Goal: Task Accomplishment & Management: Manage account settings

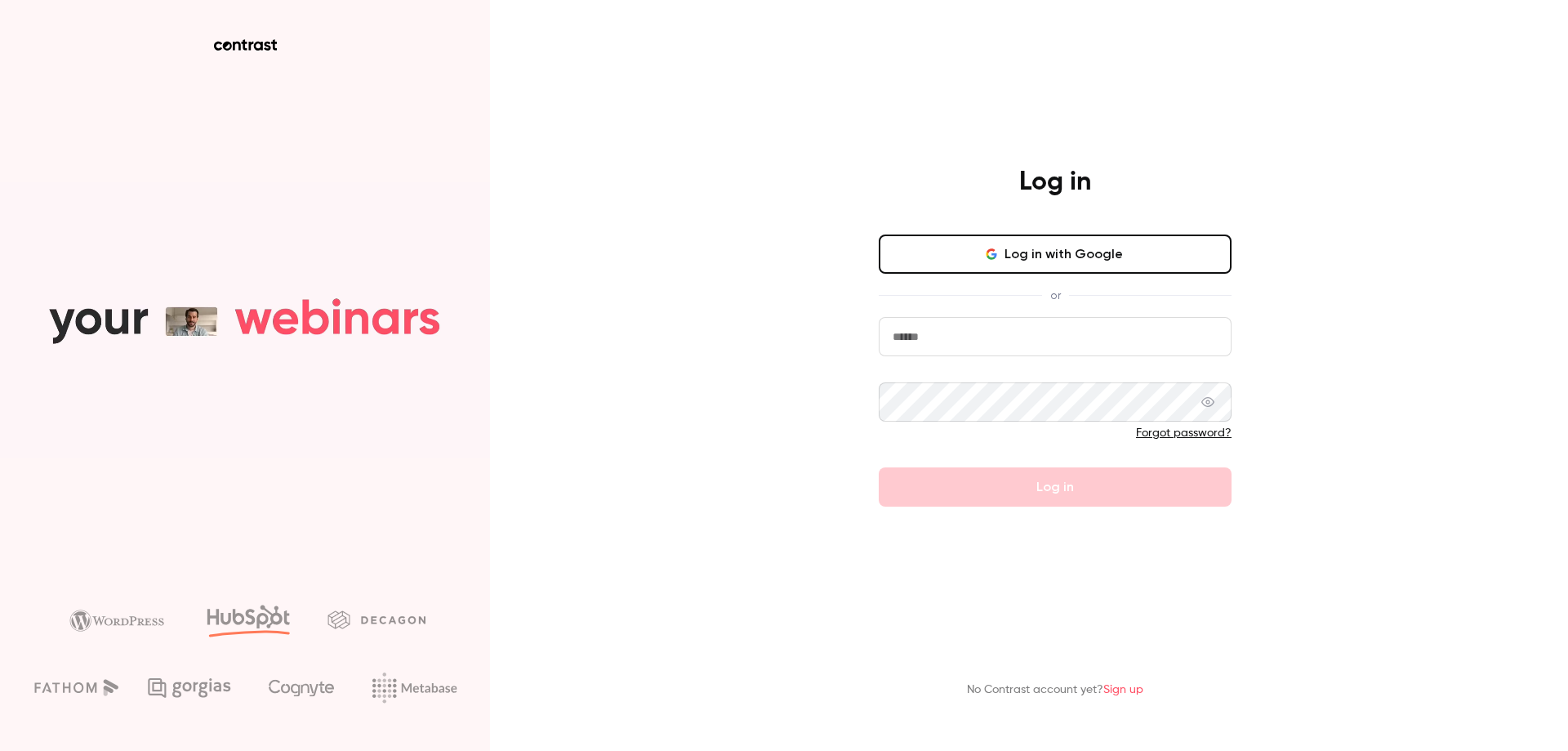
type input "**********"
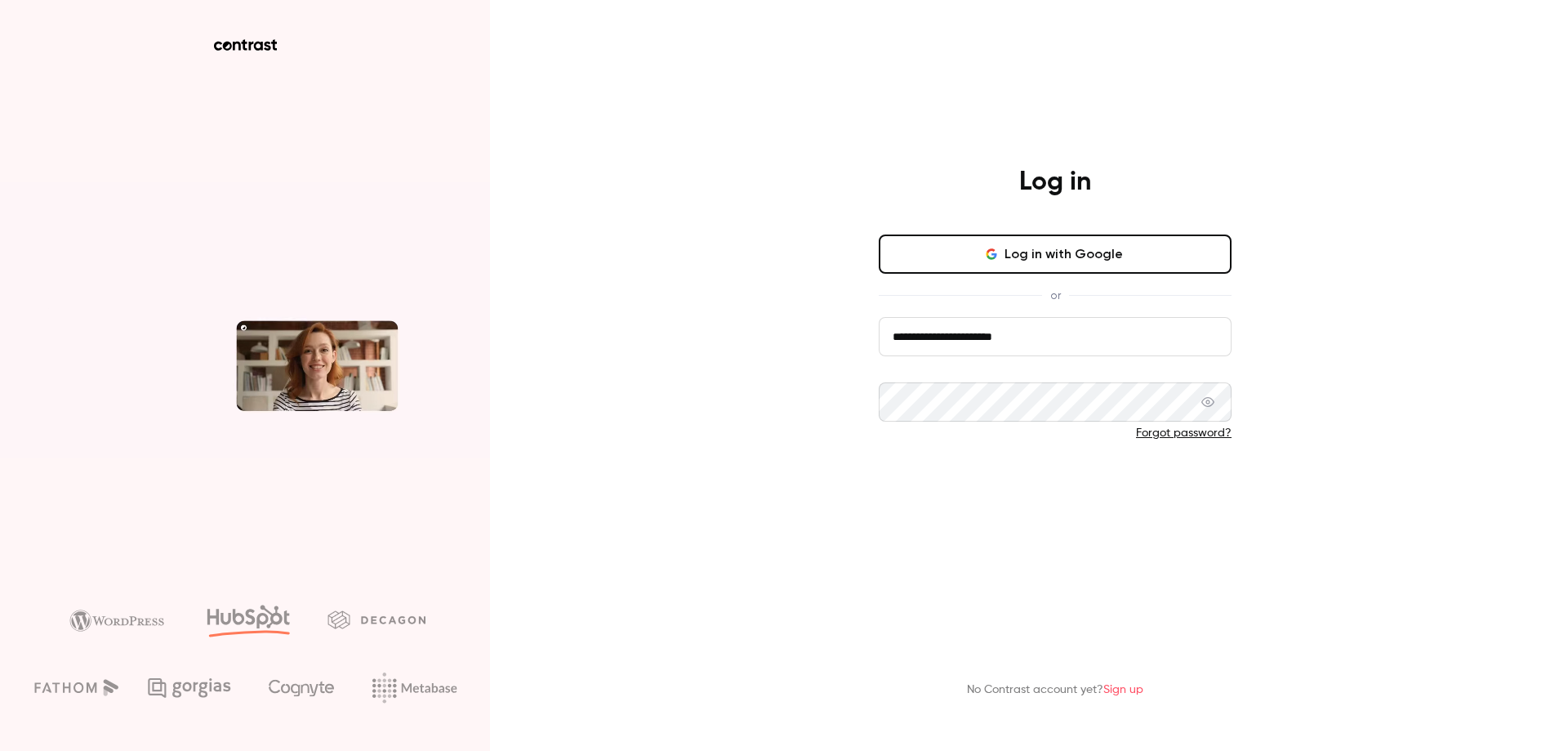
click at [1073, 474] on button "Log in" at bounding box center [1055, 487] width 353 height 39
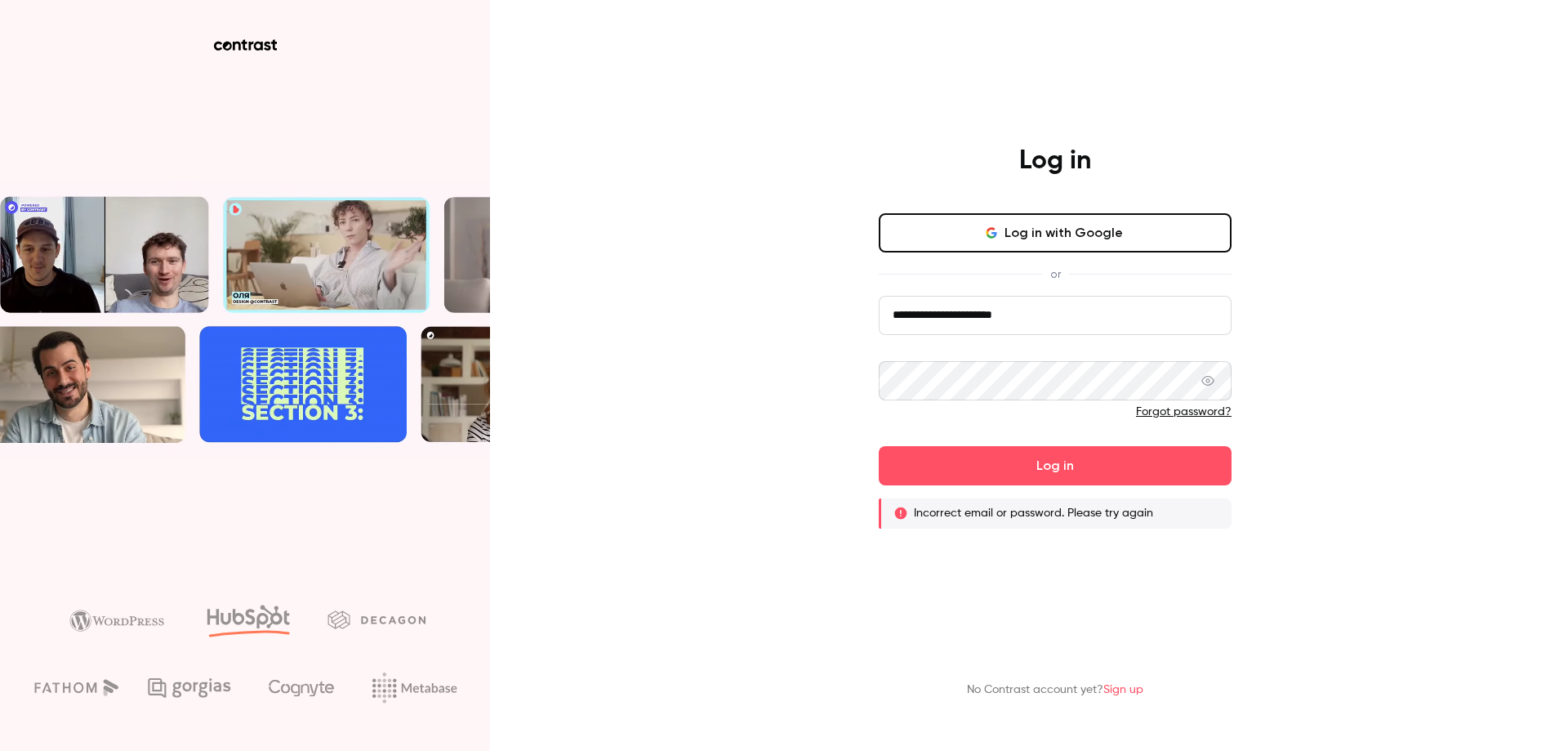
click at [1209, 401] on div at bounding box center [1055, 394] width 353 height 68
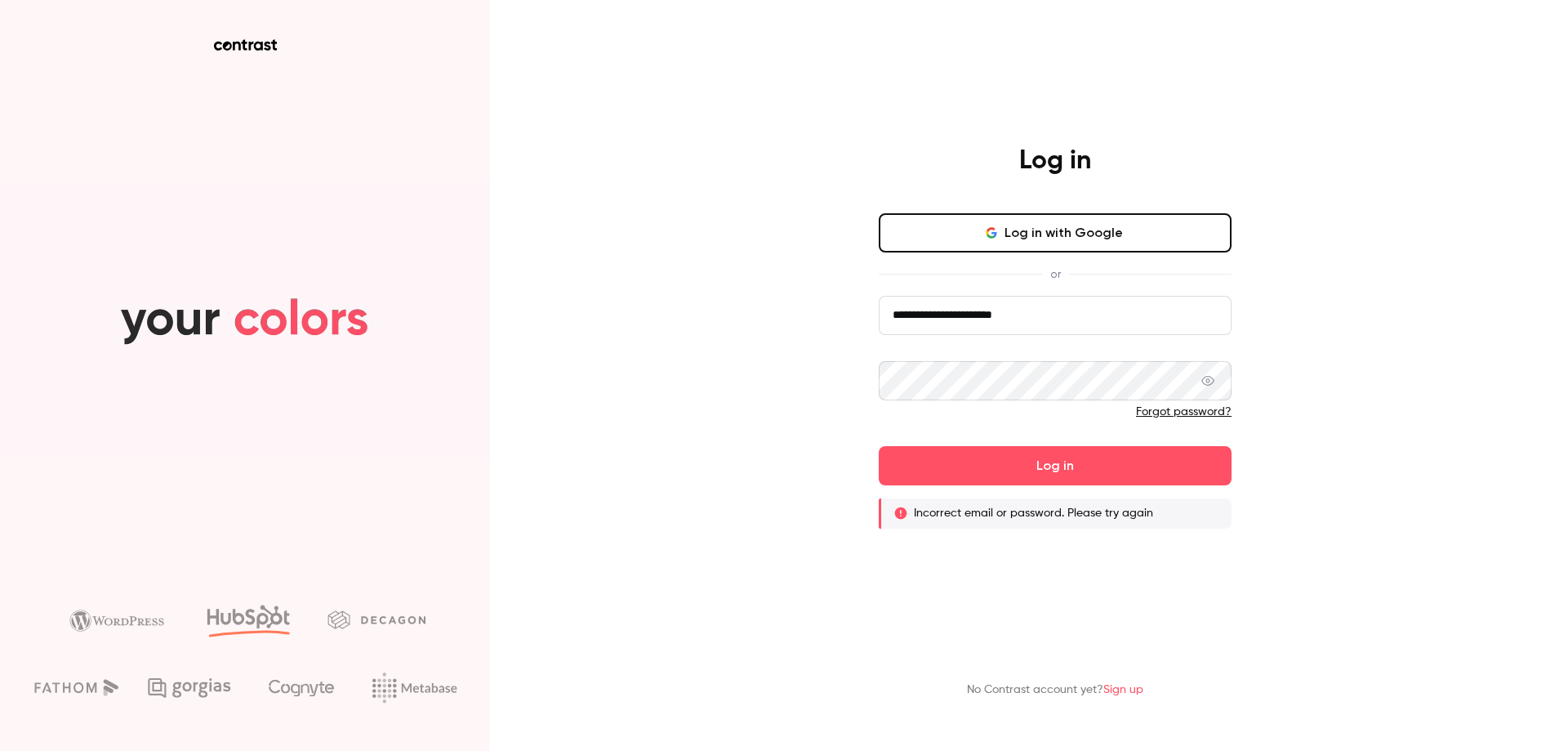
click at [1209, 410] on link "Forgot password?" at bounding box center [1183, 412] width 95 height 12
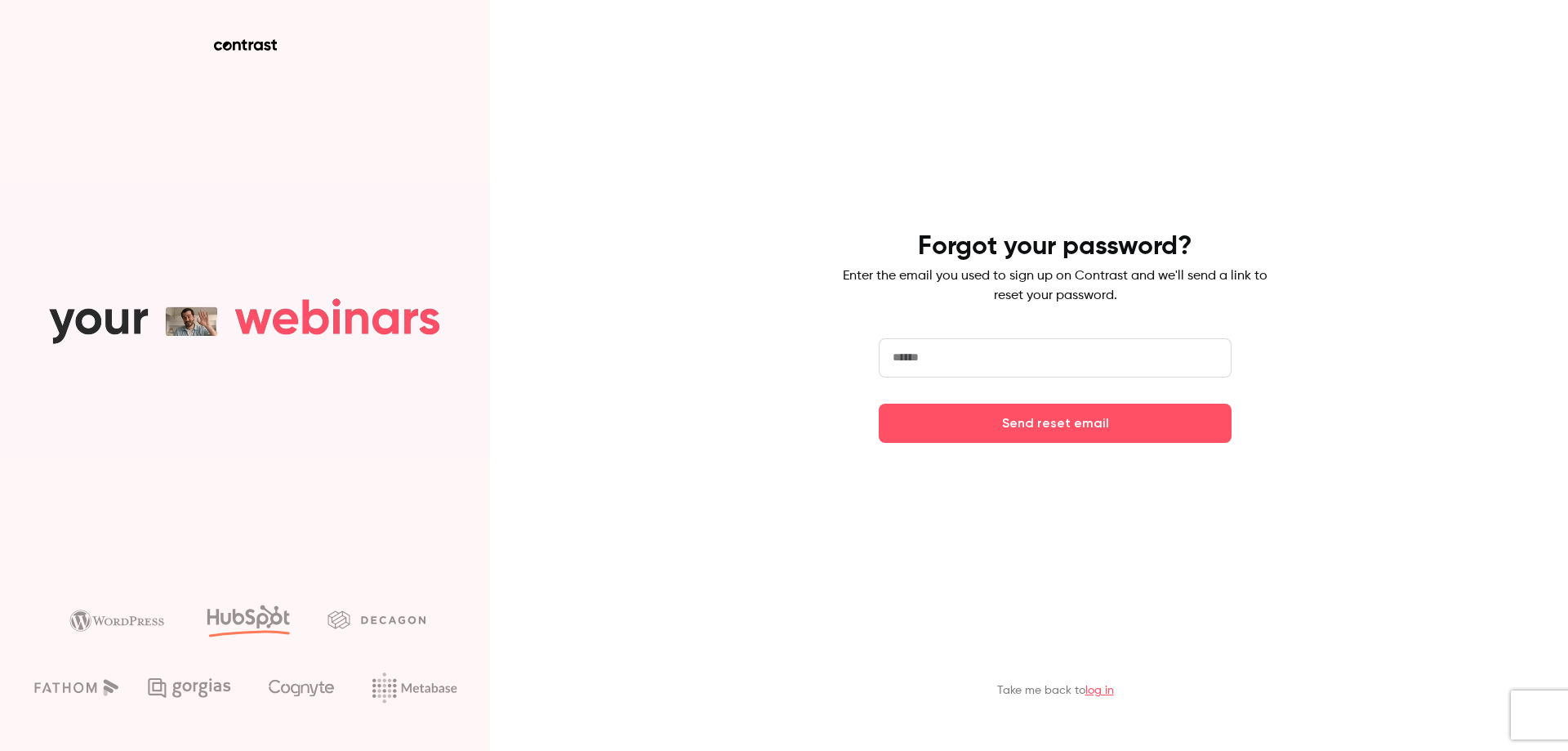
click at [1054, 364] on input "email" at bounding box center [1055, 358] width 353 height 39
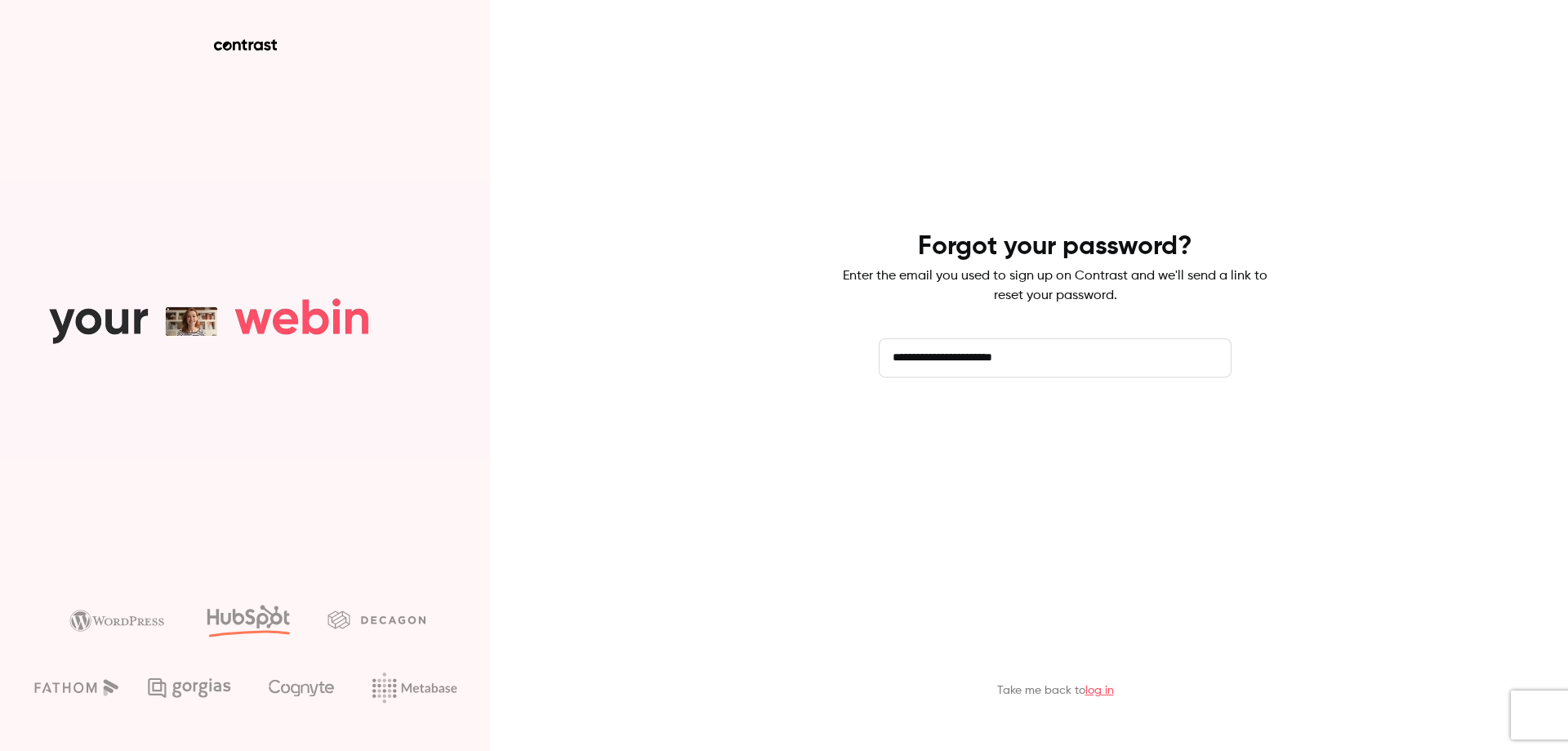
type input "**********"
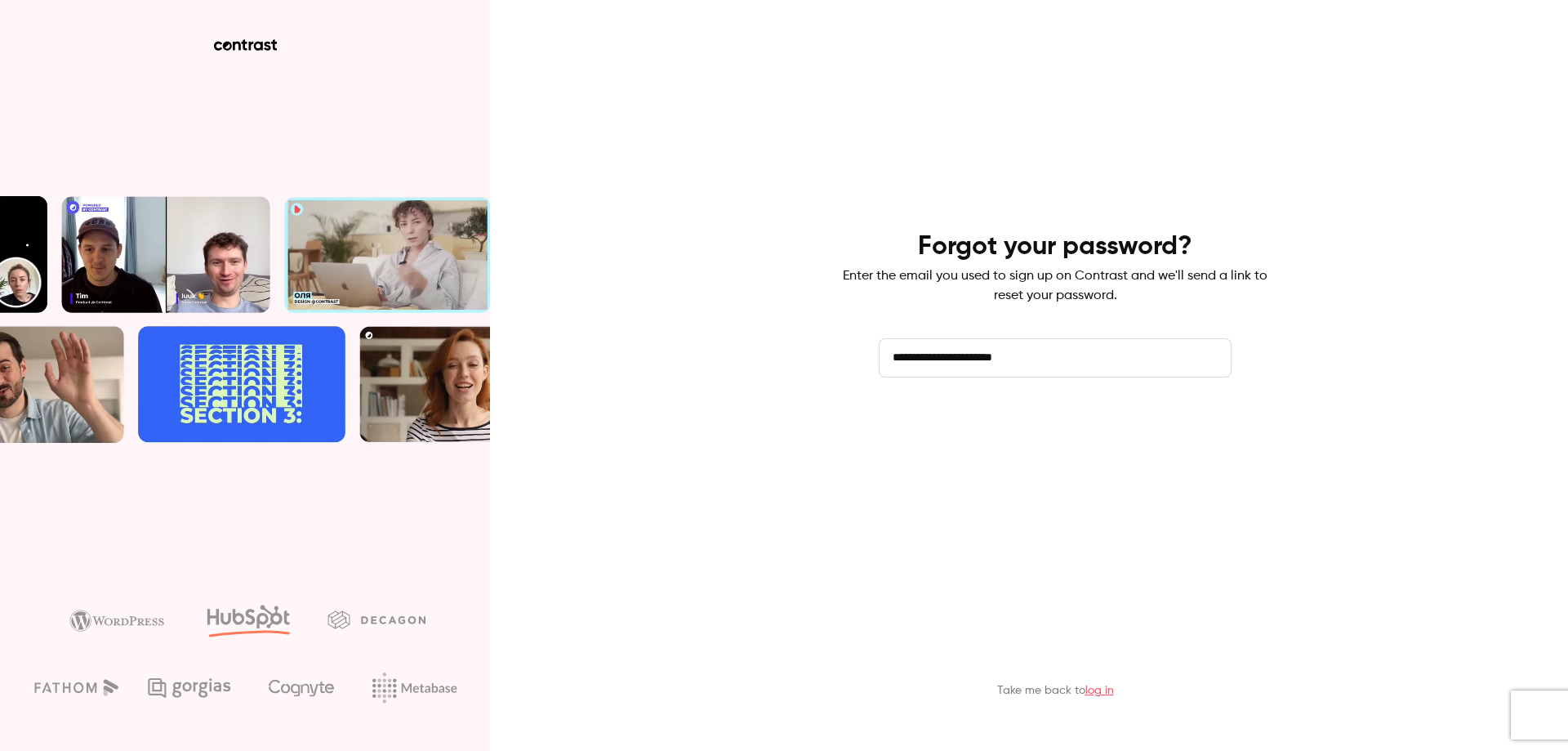
click at [1101, 422] on button "Send reset email" at bounding box center [1055, 423] width 353 height 39
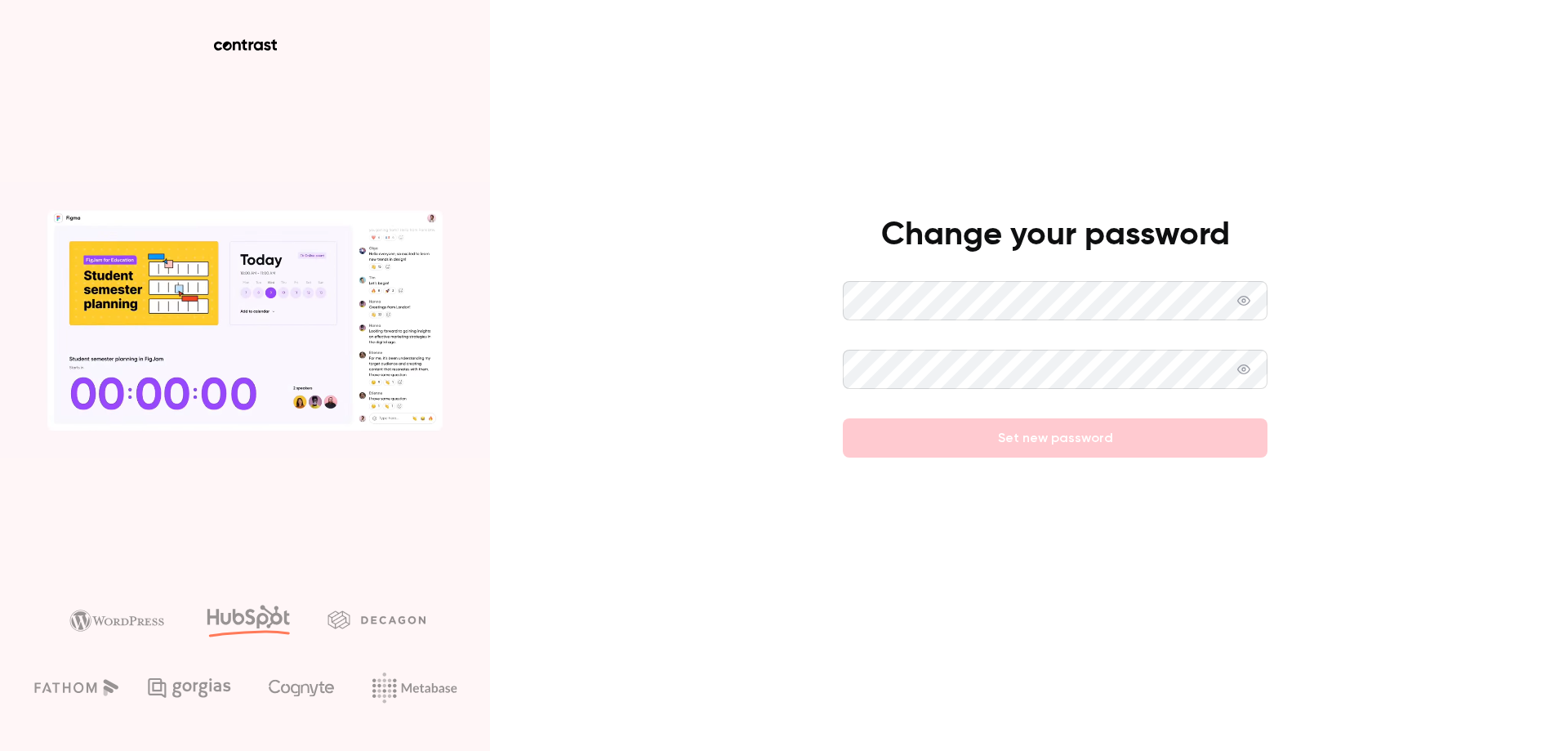
click at [1243, 301] on icon at bounding box center [1244, 300] width 13 height 10
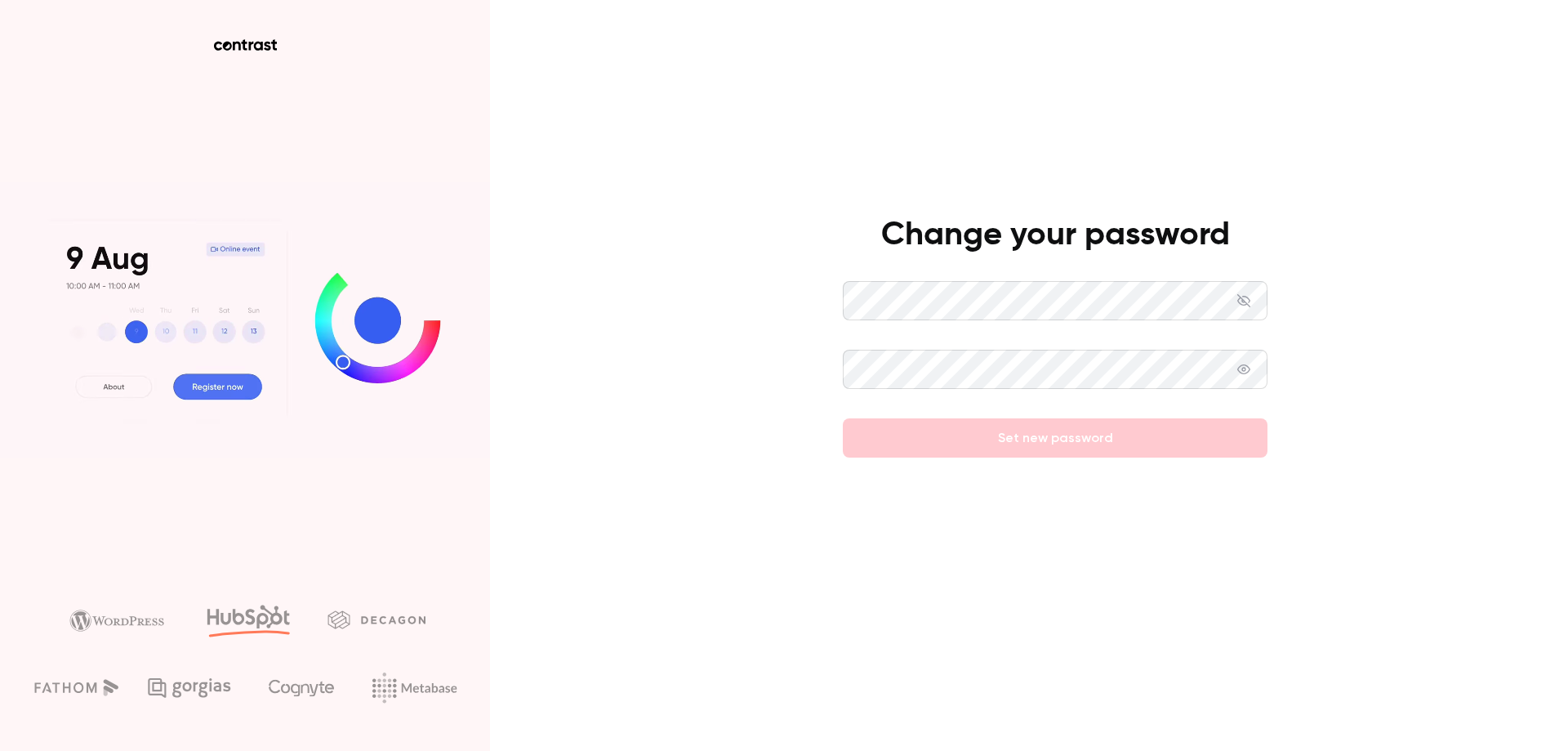
click at [1243, 301] on icon at bounding box center [1244, 301] width 13 height 13
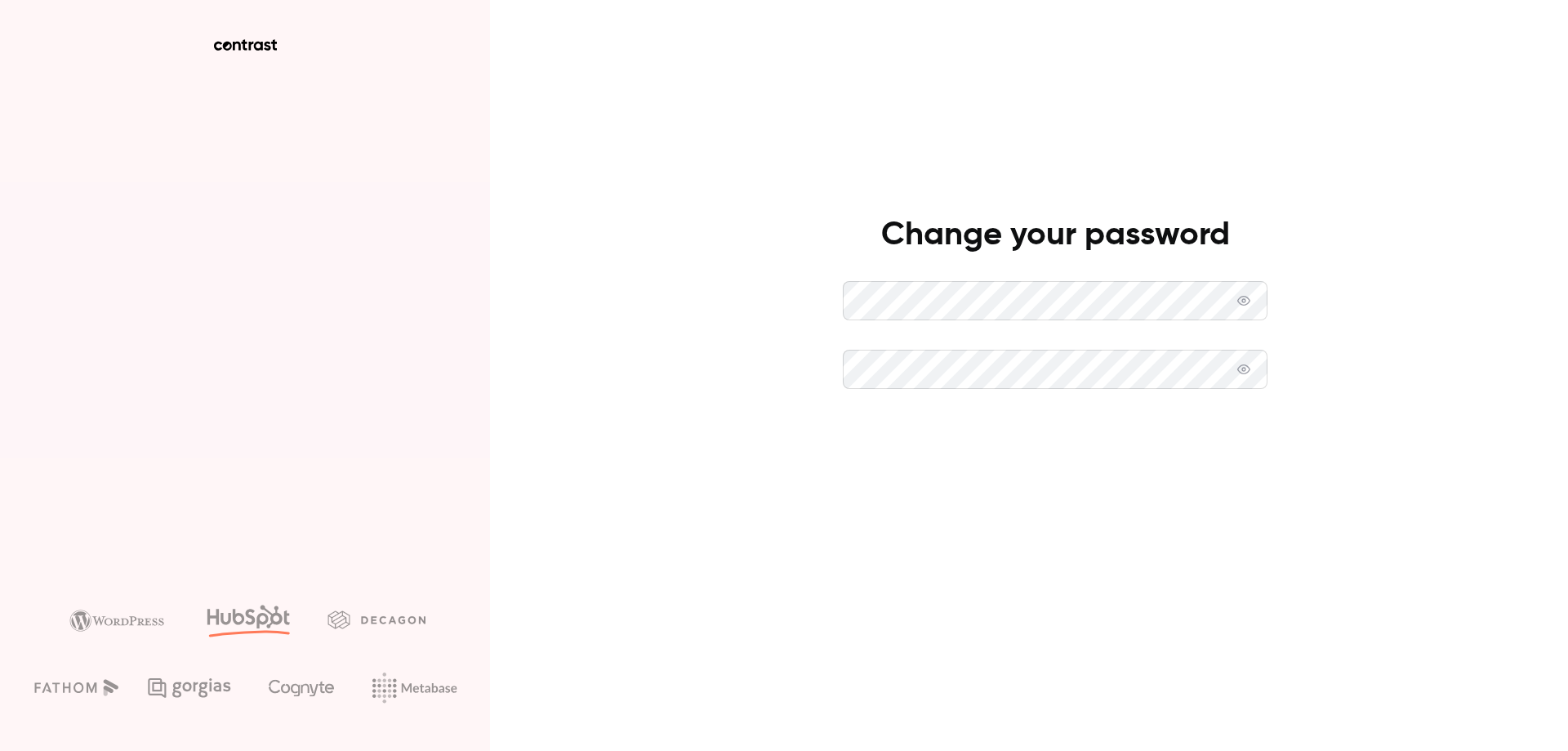
click at [1013, 431] on button "Set new password" at bounding box center [1056, 438] width 425 height 39
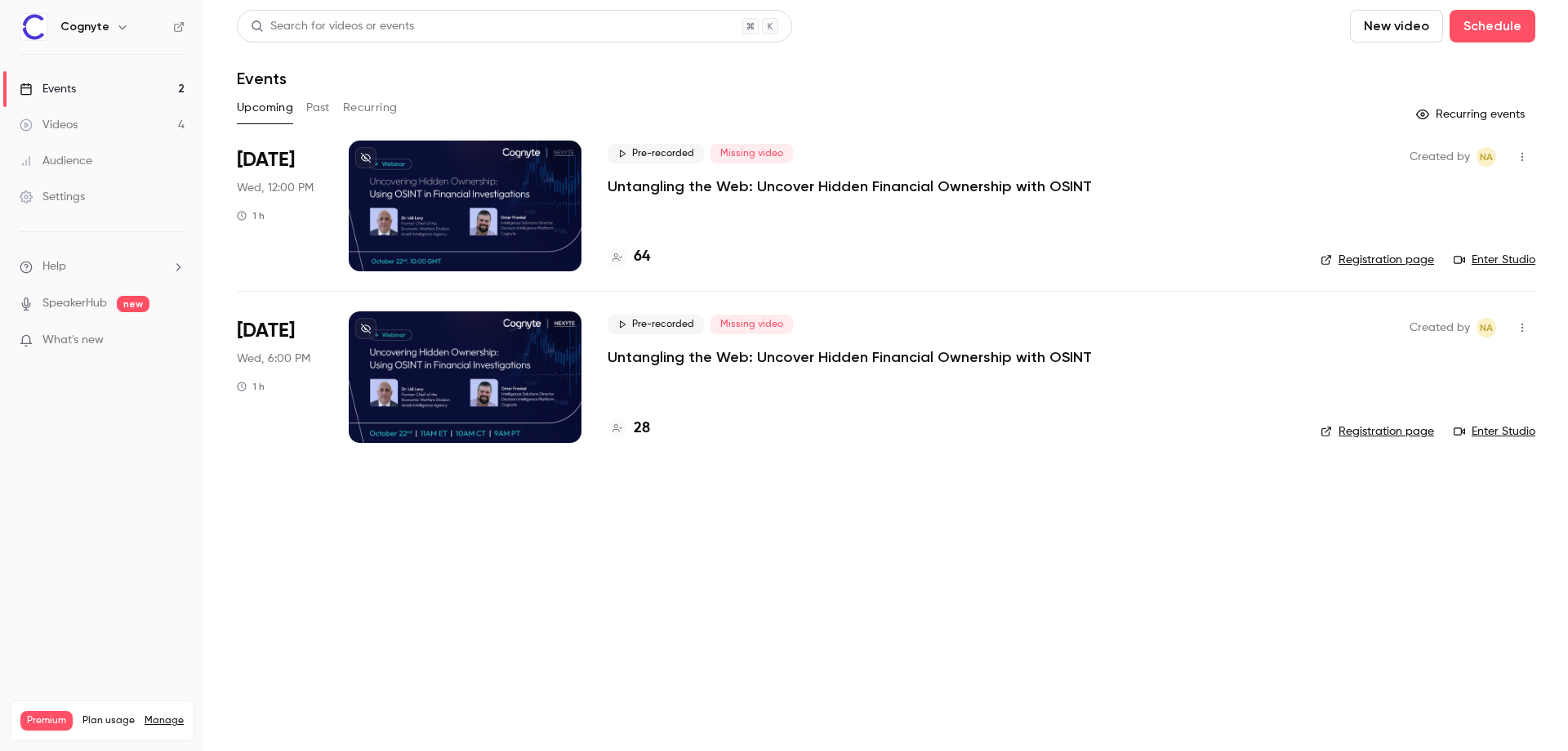
click at [745, 188] on p "Untangling the Web: Uncover Hidden Financial Ownership with OSINT" at bounding box center [850, 186] width 485 height 19
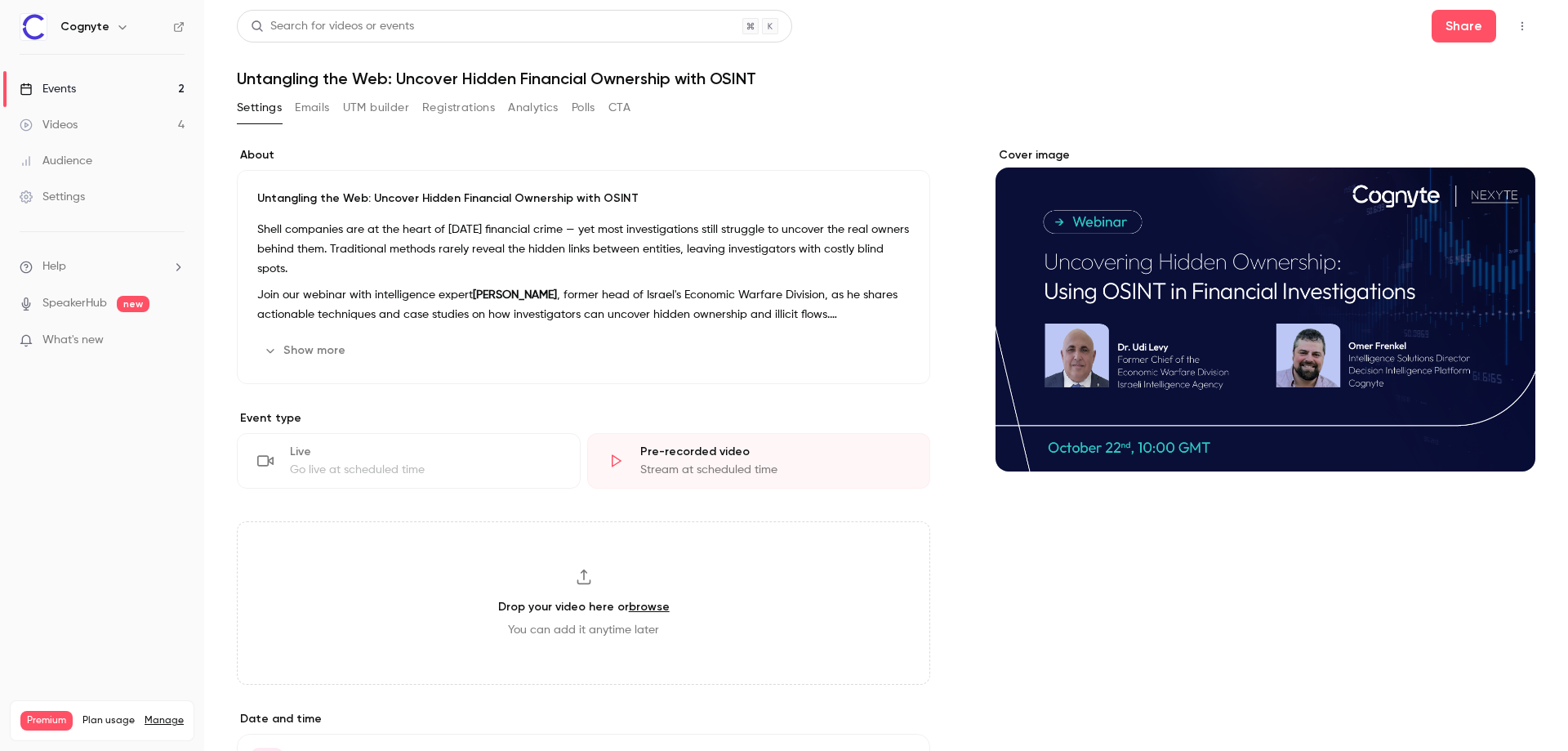
click at [472, 107] on button "Registrations" at bounding box center [459, 108] width 73 height 26
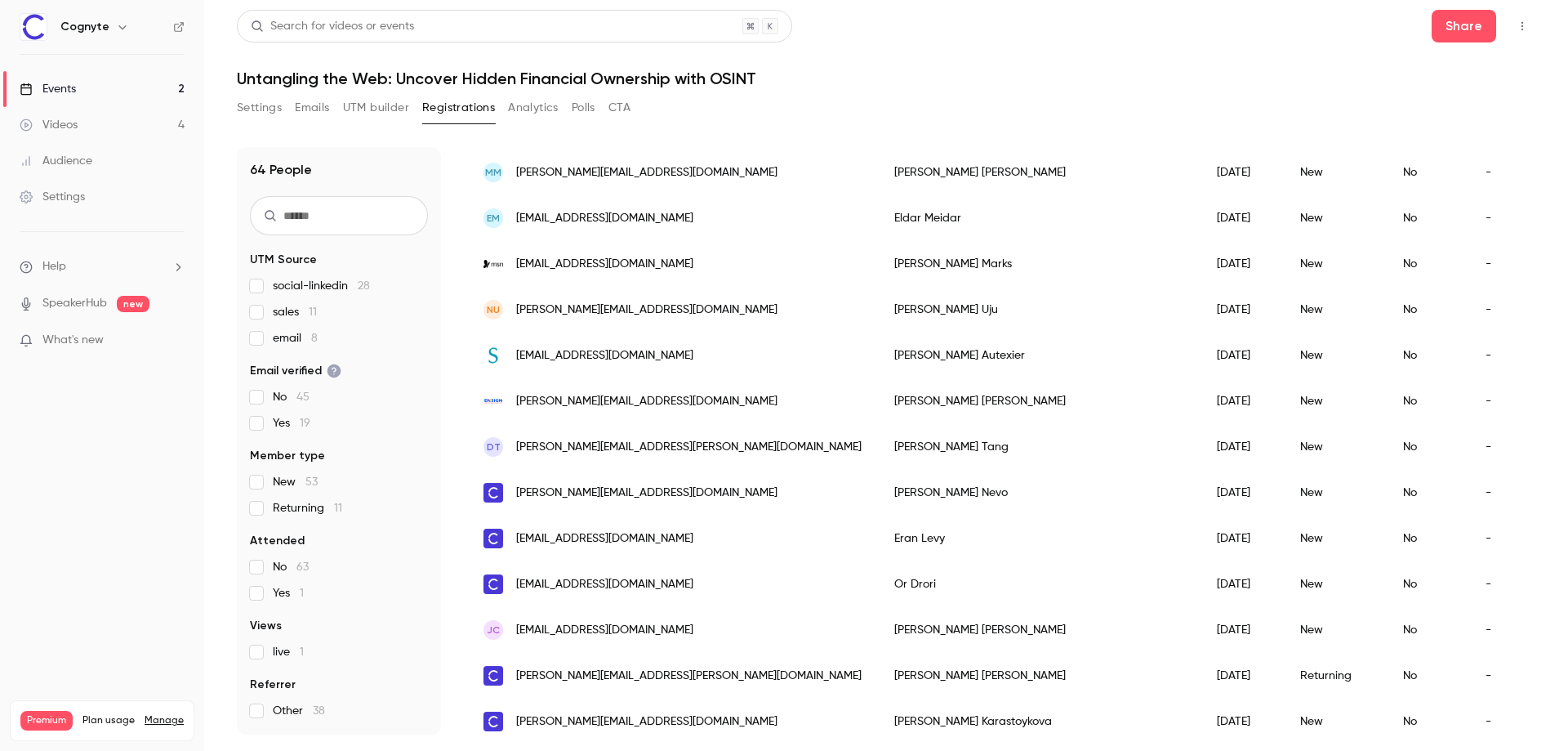
scroll to position [1024, 0]
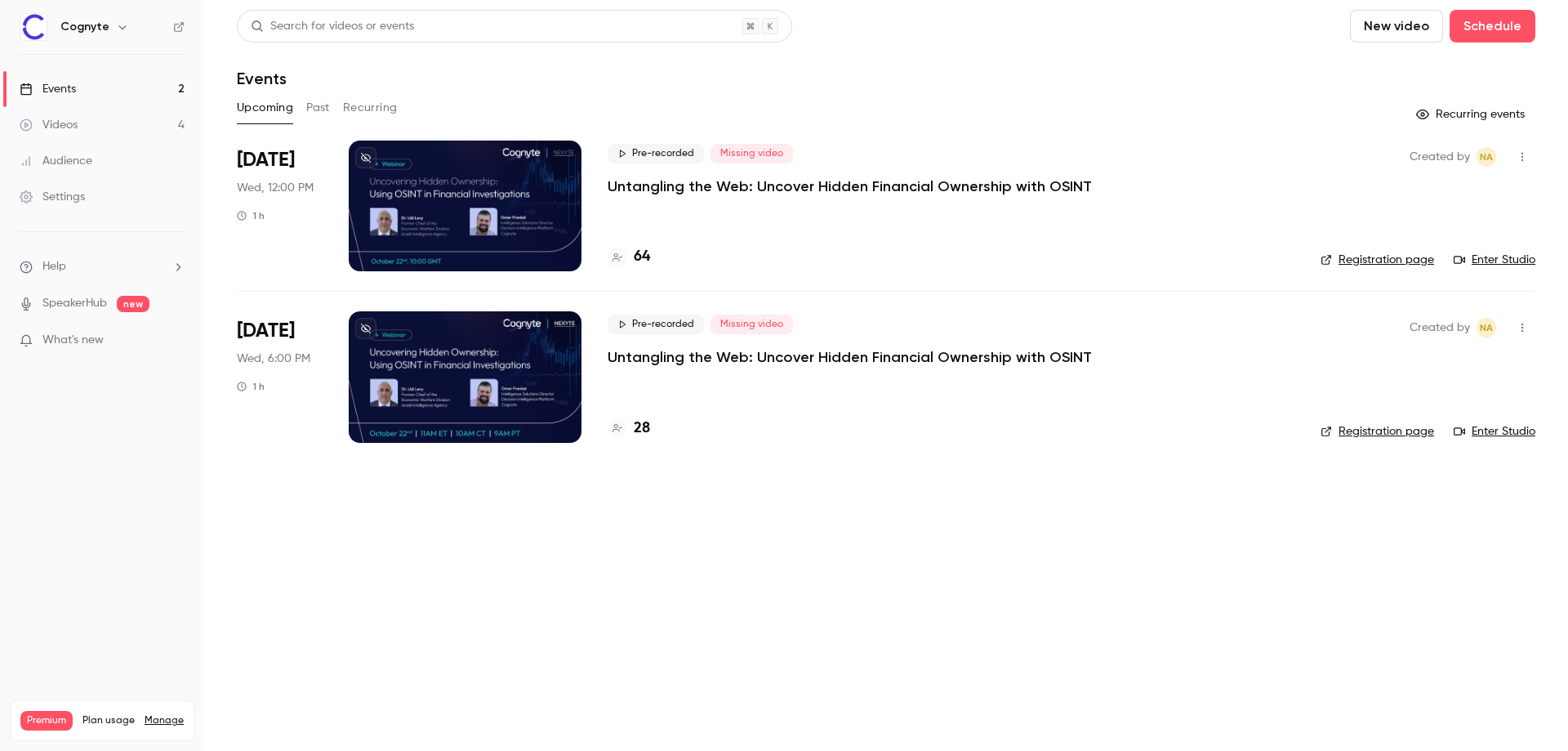
click at [464, 339] on div at bounding box center [465, 377] width 233 height 131
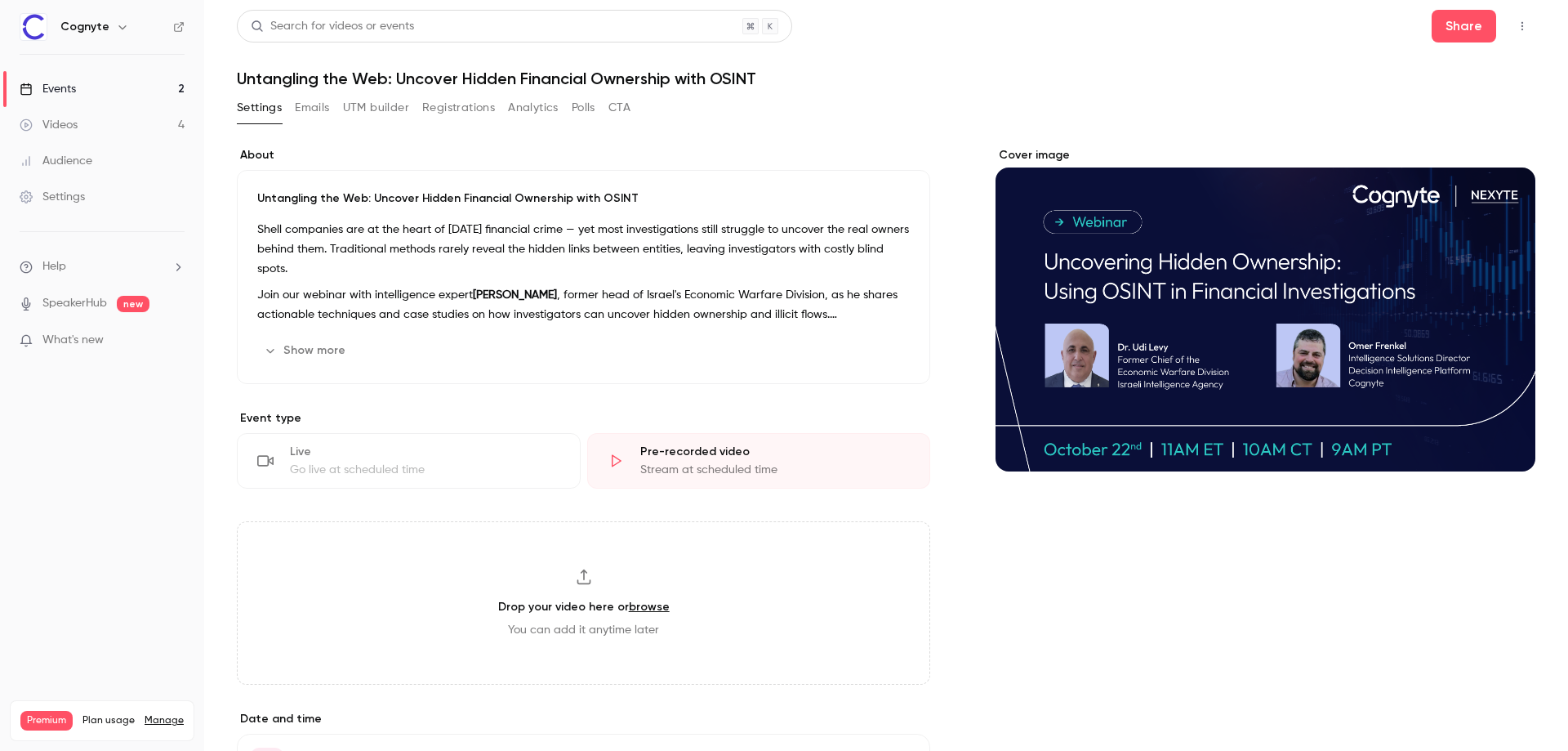
click at [474, 102] on button "Registrations" at bounding box center [459, 108] width 73 height 26
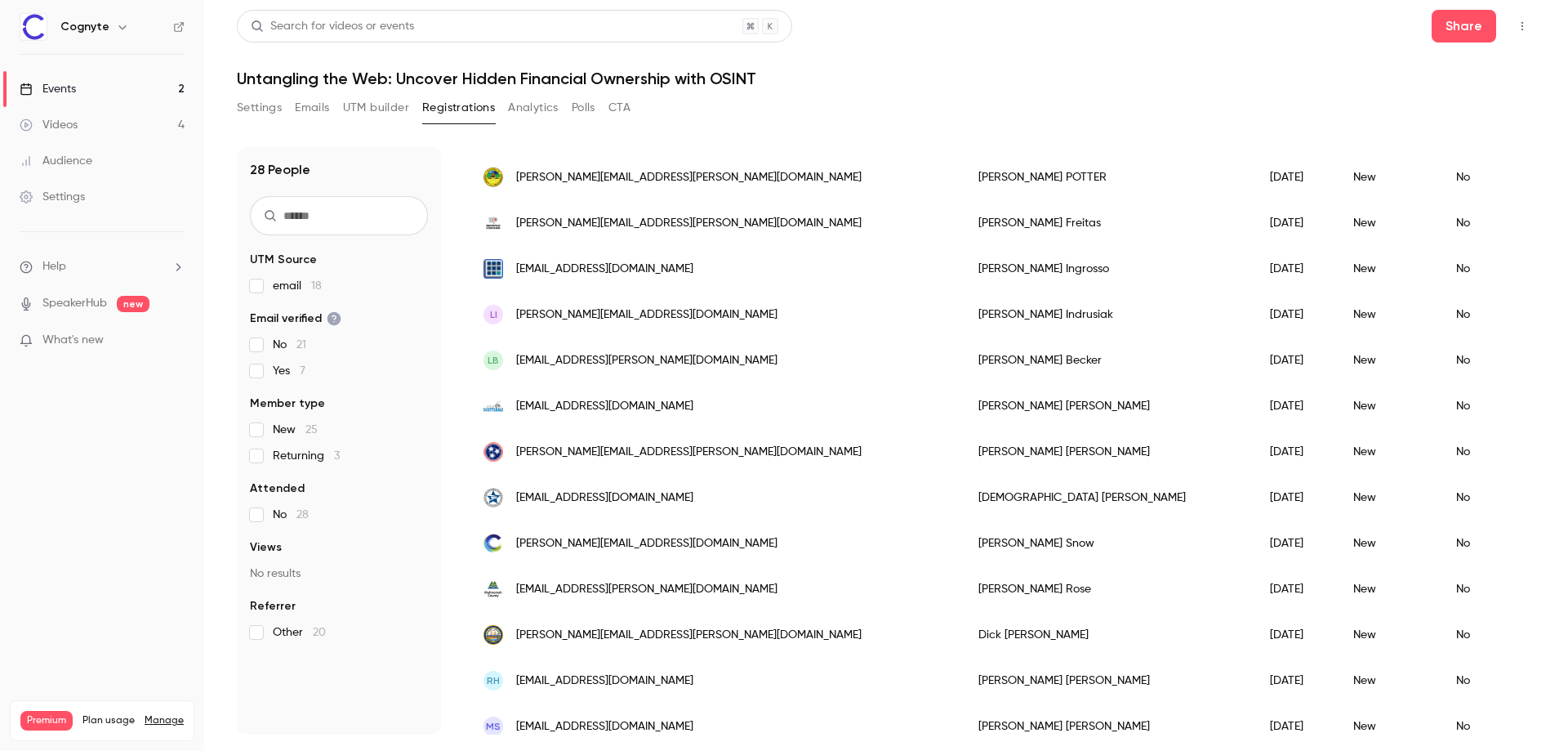
scroll to position [849, 0]
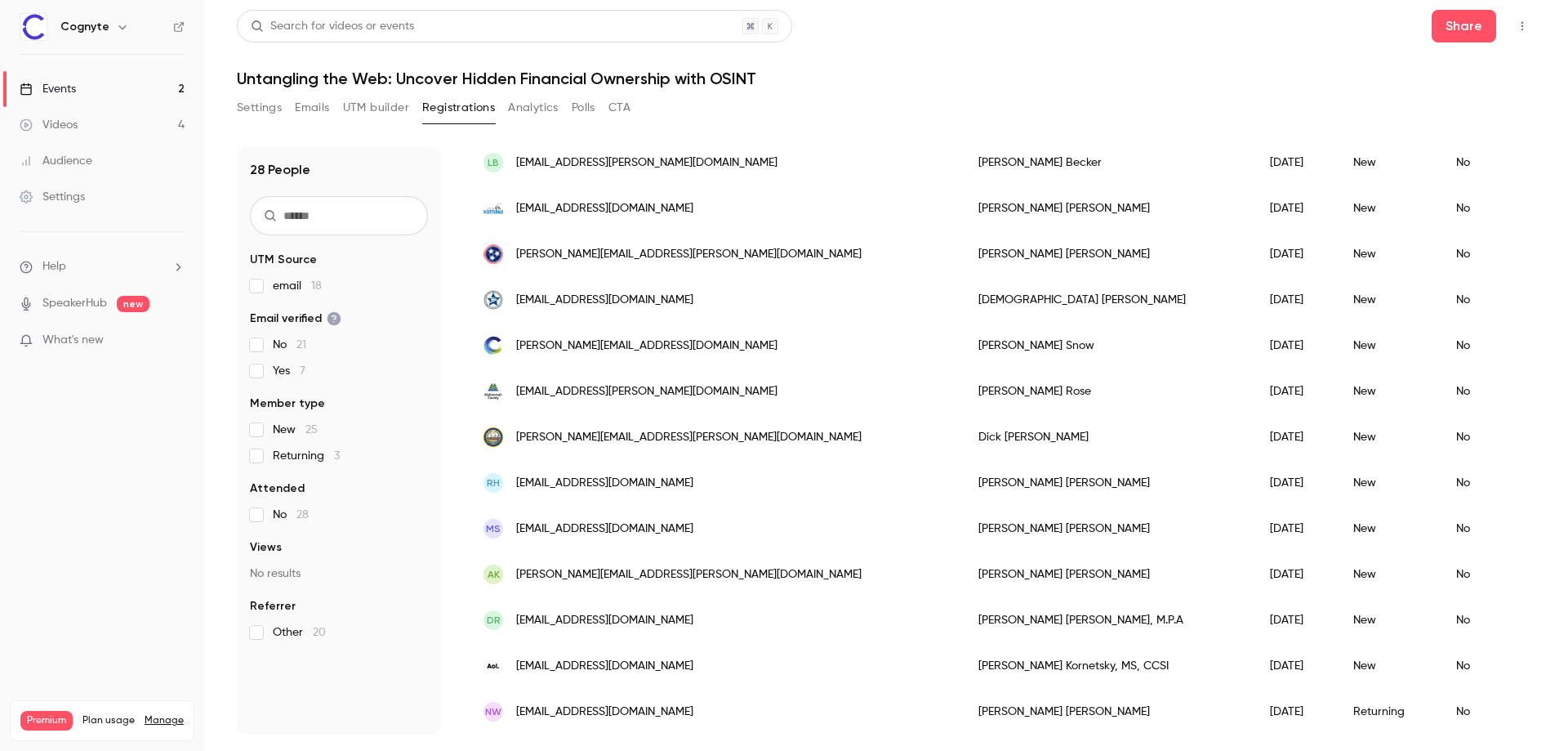
click at [96, 90] on link "Events 2" at bounding box center [102, 88] width 204 height 36
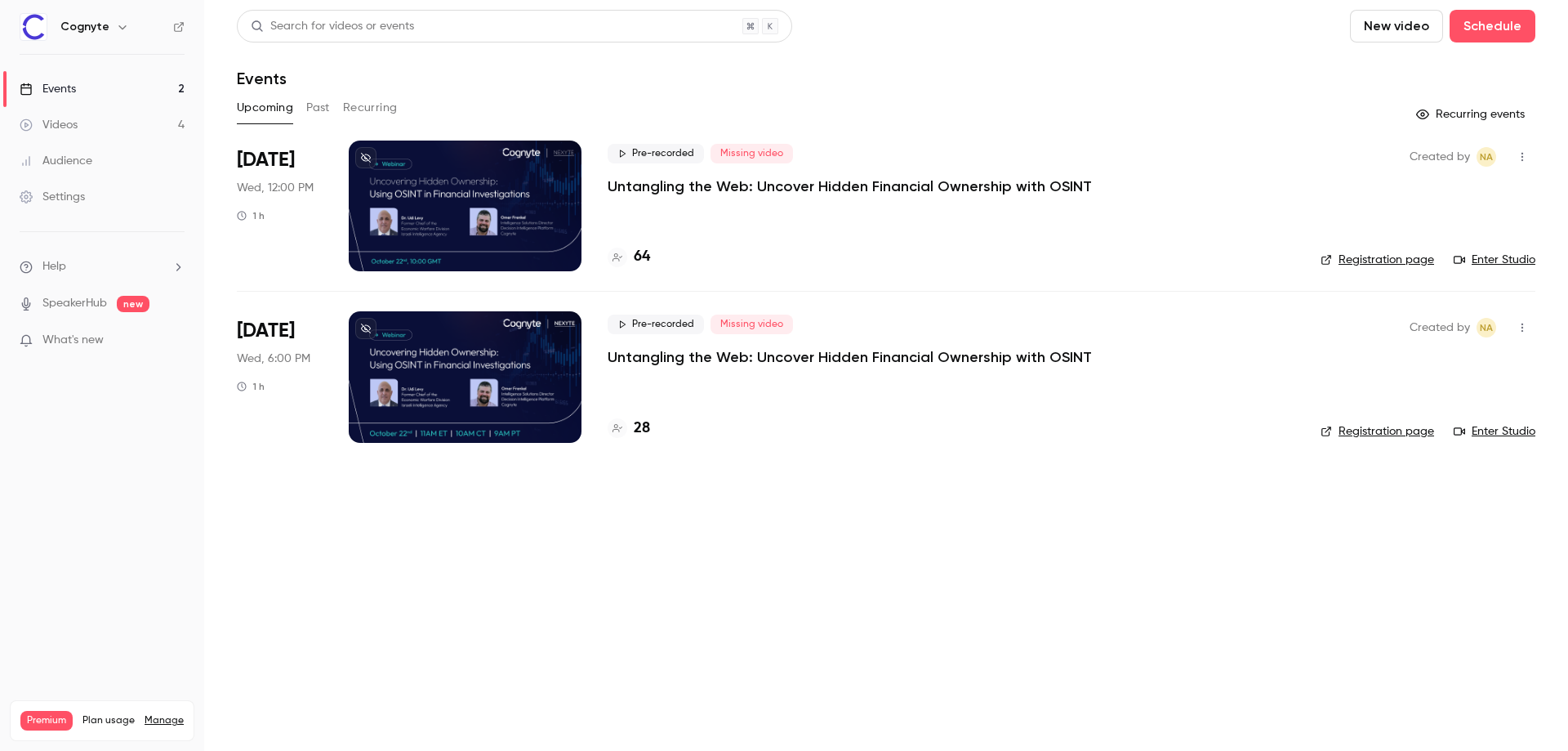
click at [773, 363] on p "Untangling the Web: Uncover Hidden Financial Ownership with OSINT" at bounding box center [850, 357] width 485 height 19
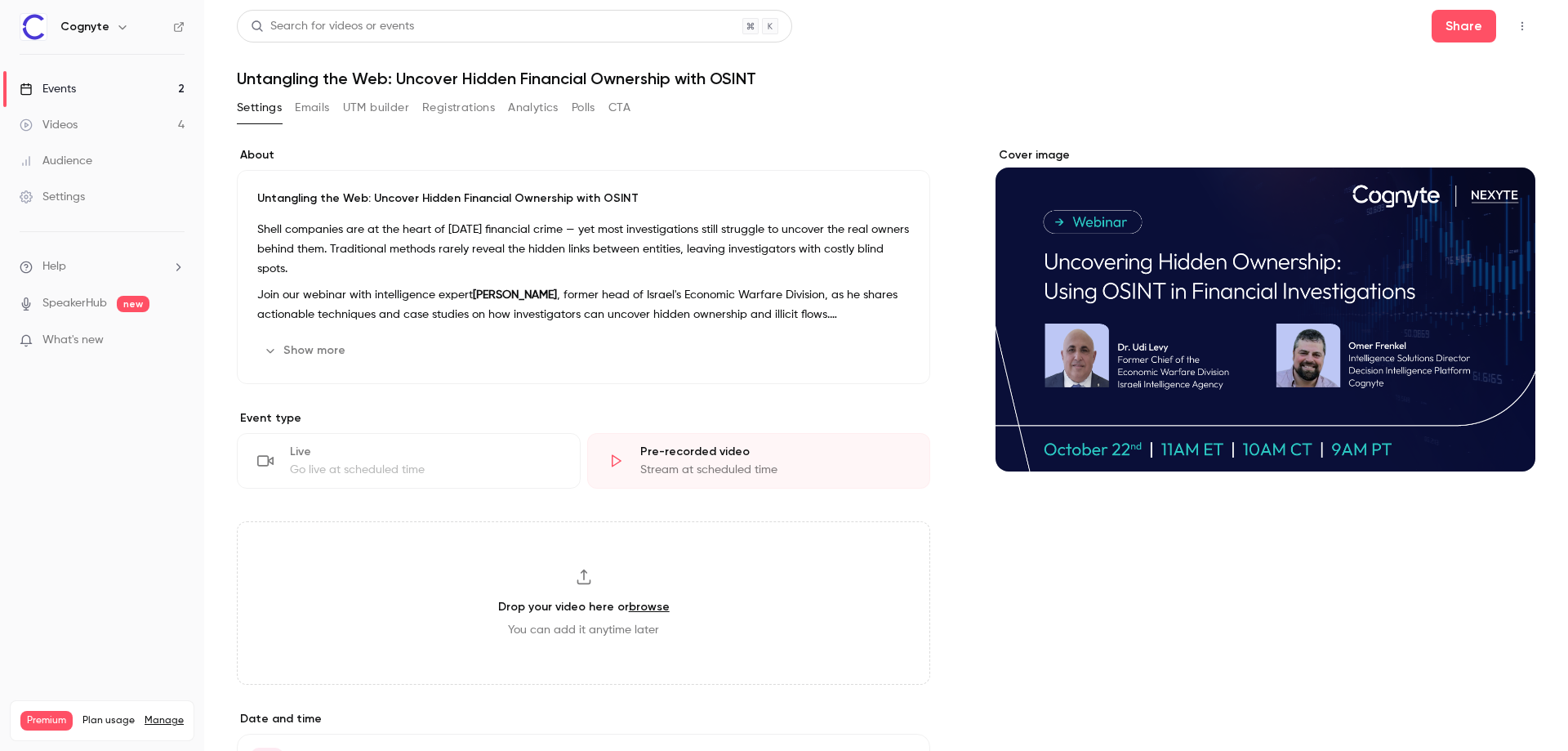
click at [323, 112] on button "Emails" at bounding box center [312, 108] width 35 height 26
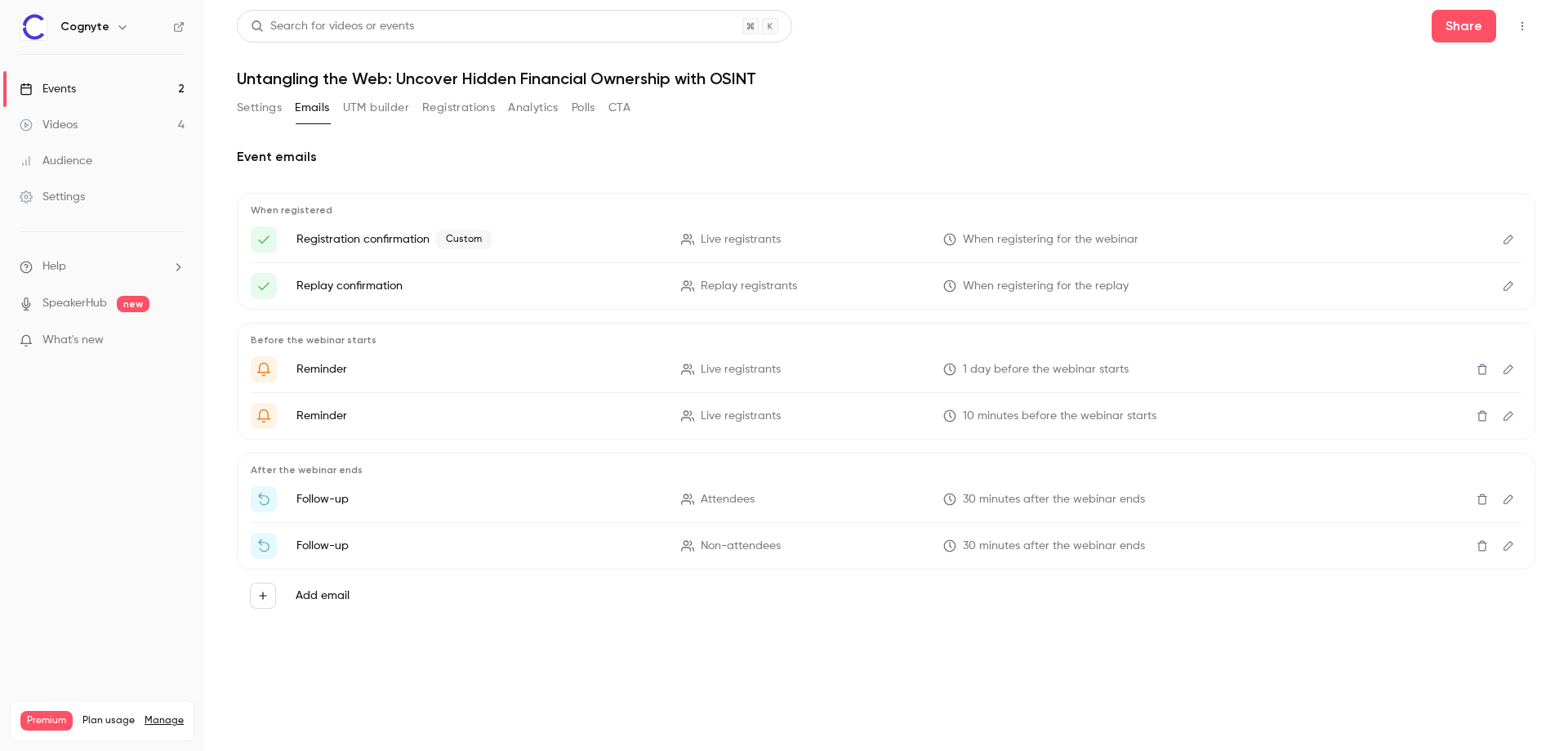
click at [240, 110] on button "Settings" at bounding box center [259, 108] width 45 height 26
click at [122, 84] on link "Events 2" at bounding box center [102, 88] width 204 height 36
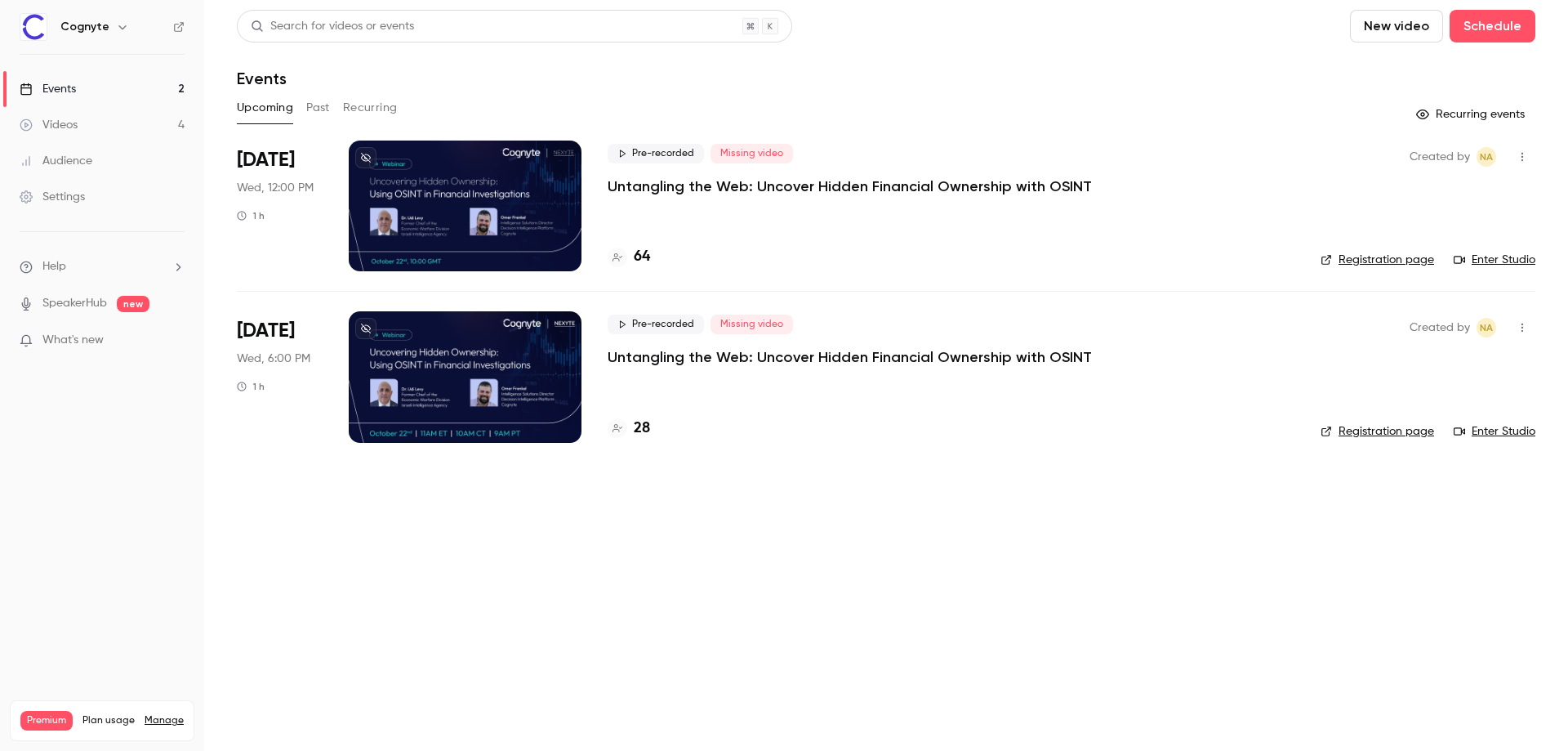
click at [524, 198] on div at bounding box center [465, 206] width 233 height 131
